Goal: Find specific page/section: Find specific page/section

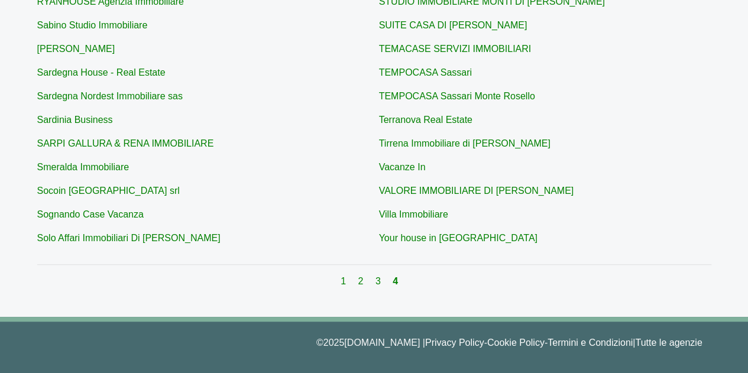
scroll to position [114, 0]
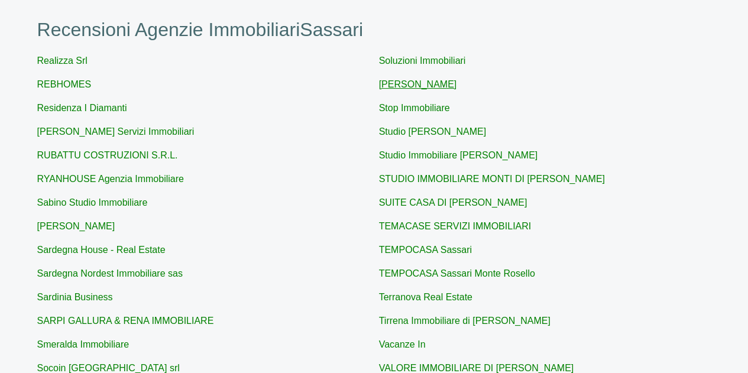
click at [451, 82] on link "[PERSON_NAME]" at bounding box center [418, 84] width 78 height 10
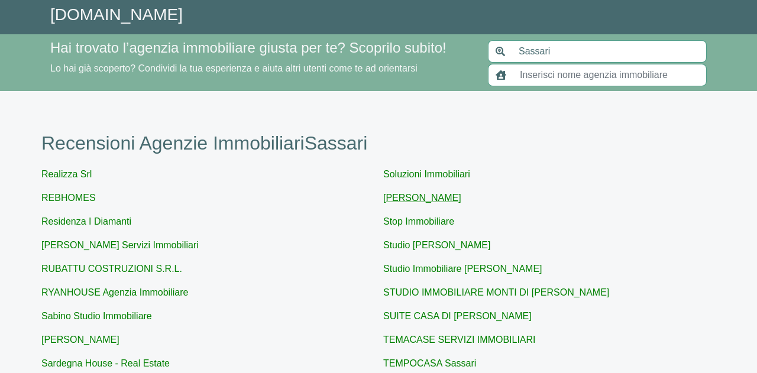
type input "[PERSON_NAME]"
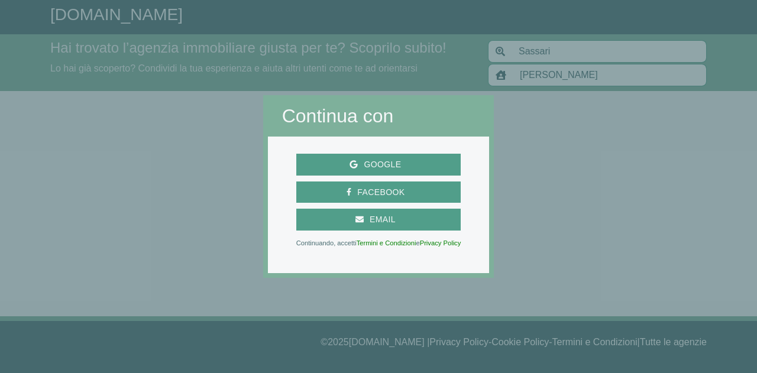
click at [616, 200] on div at bounding box center [625, 186] width 263 height 373
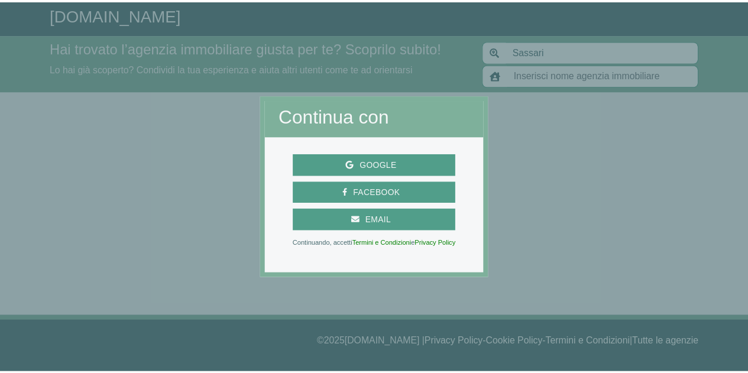
scroll to position [114, 0]
